Goal: Entertainment & Leisure: Consume media (video, audio)

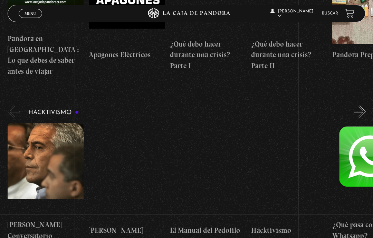
scroll to position [1467, 0]
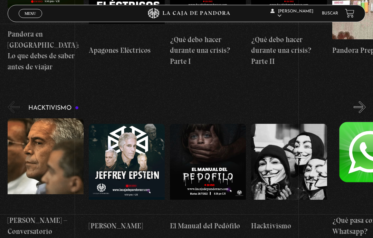
click at [367, 215] on h4 "¿Qué pasa con Whatsapp?" at bounding box center [370, 226] width 76 height 22
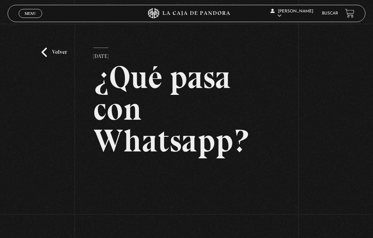
click at [44, 51] on div "Volver [DATE] ¿Qué pasa con Whatsapp? WhatsApp Twitter Messenger Email" at bounding box center [186, 164] width 373 height 280
click at [52, 54] on link "Volver" at bounding box center [54, 52] width 26 height 9
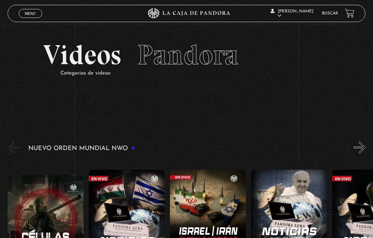
click at [28, 11] on link "Menu Cerrar" at bounding box center [30, 13] width 23 height 9
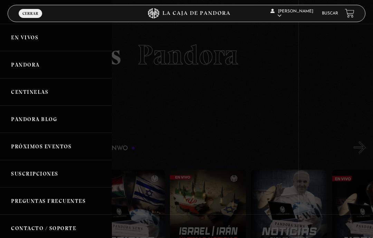
click at [21, 89] on link "Centinelas" at bounding box center [56, 91] width 112 height 27
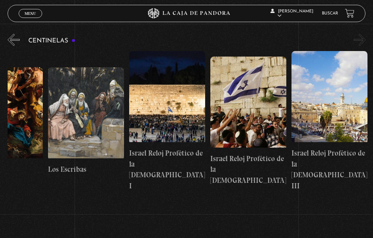
scroll to position [0, 8893]
click at [360, 43] on button "»" at bounding box center [360, 40] width 12 height 12
click at [360, 40] on button "»" at bounding box center [360, 40] width 12 height 12
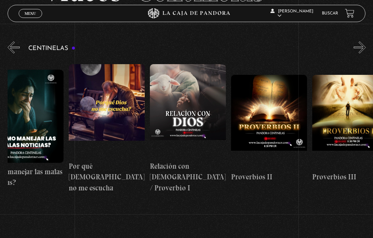
scroll to position [0, 107]
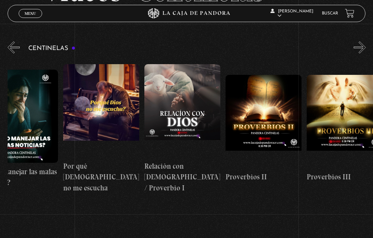
click at [92, 99] on figure at bounding box center [101, 110] width 76 height 93
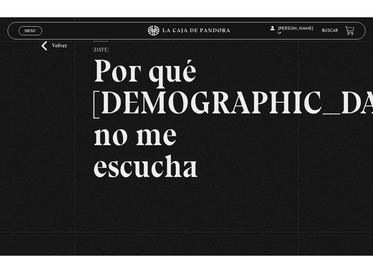
scroll to position [7, 0]
